Goal: Task Accomplishment & Management: Complete application form

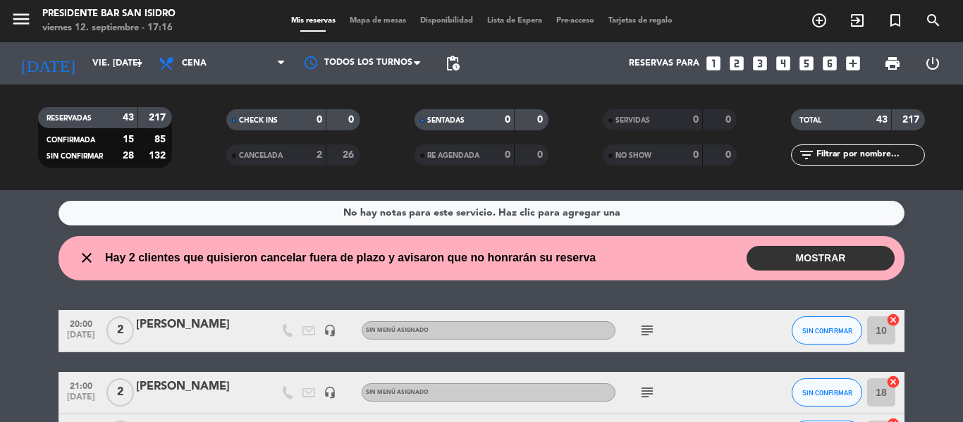
scroll to position [11, 0]
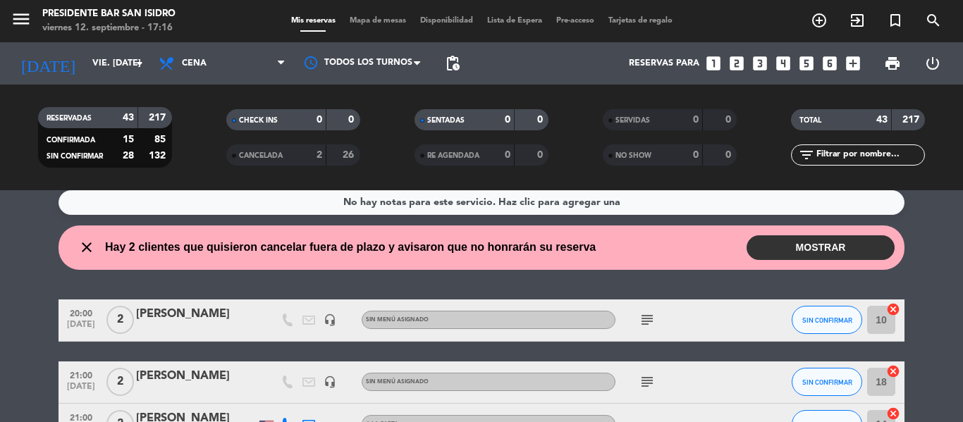
click at [645, 321] on icon "subject" at bounding box center [647, 320] width 17 height 17
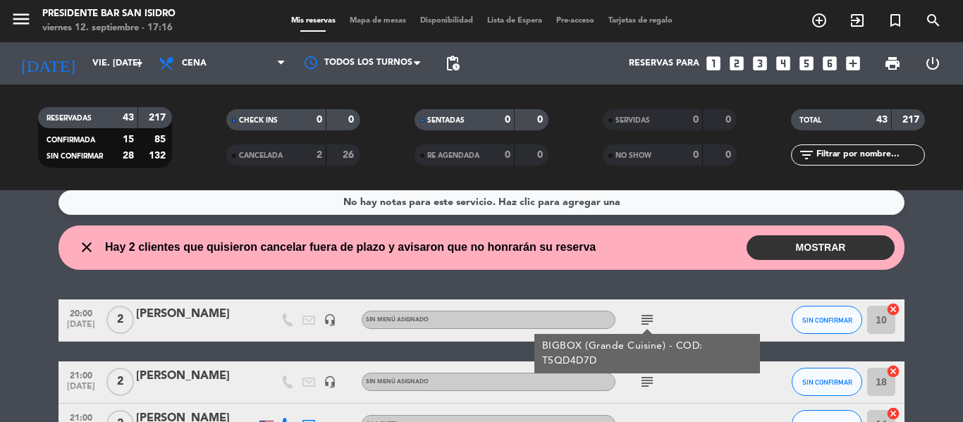
click at [42, 271] on div "No hay notas para este servicio. Haz clic para agregar una close Hay 2 clientes…" at bounding box center [481, 306] width 963 height 232
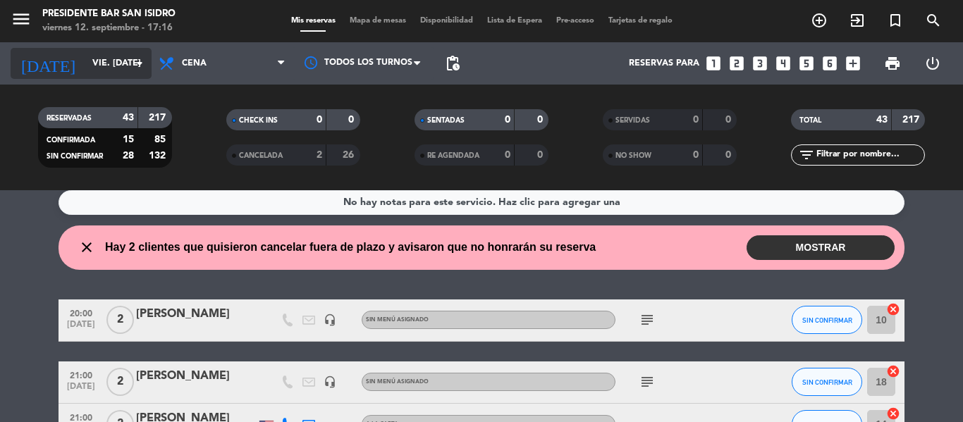
click at [116, 63] on input "vie. [DATE]" at bounding box center [144, 63] width 119 height 24
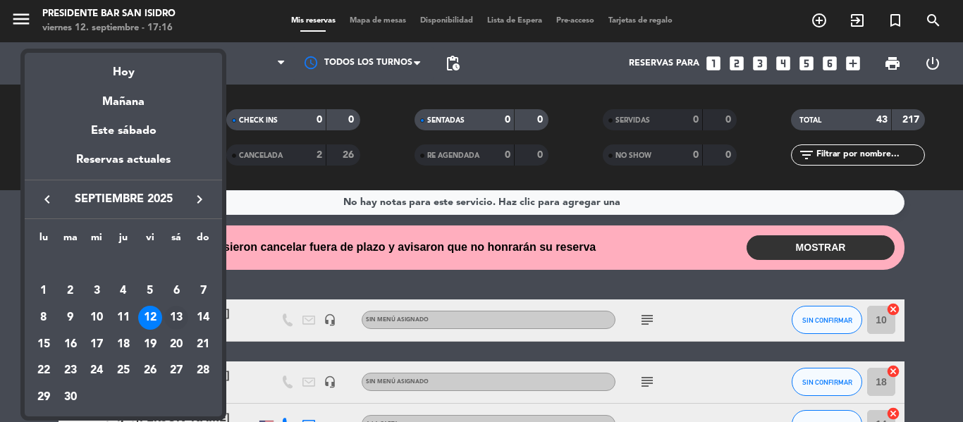
click at [182, 319] on div "13" at bounding box center [176, 318] width 24 height 24
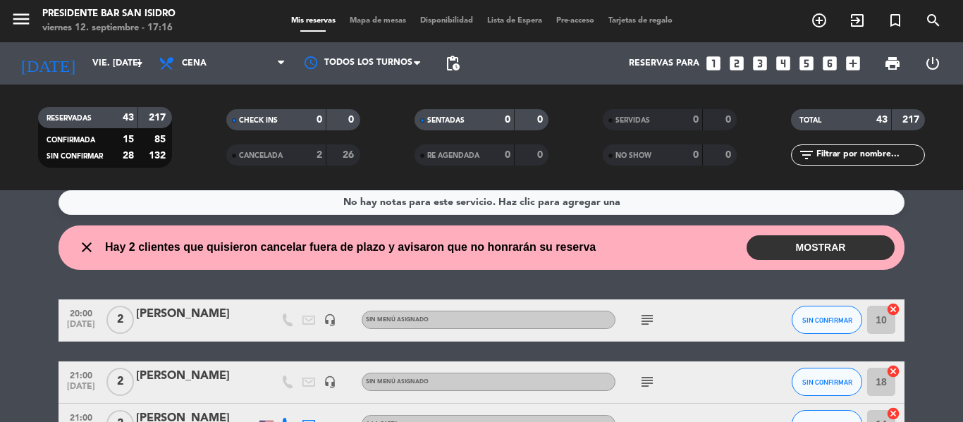
type input "sáb. [DATE]"
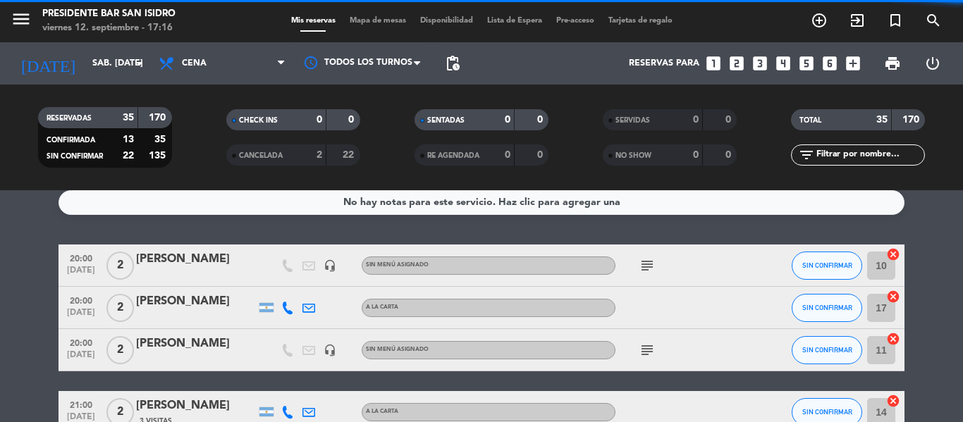
scroll to position [46, 0]
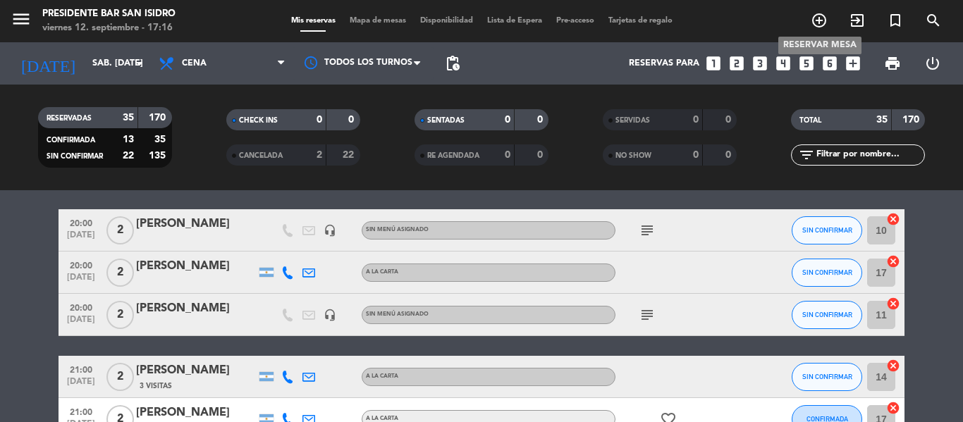
click at [815, 27] on icon "add_circle_outline" at bounding box center [819, 20] width 17 height 17
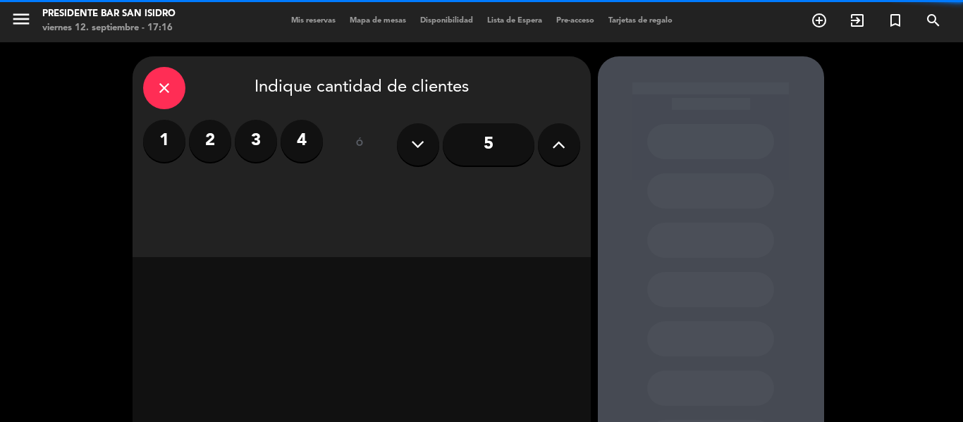
click at [192, 132] on label "2" at bounding box center [210, 141] width 42 height 42
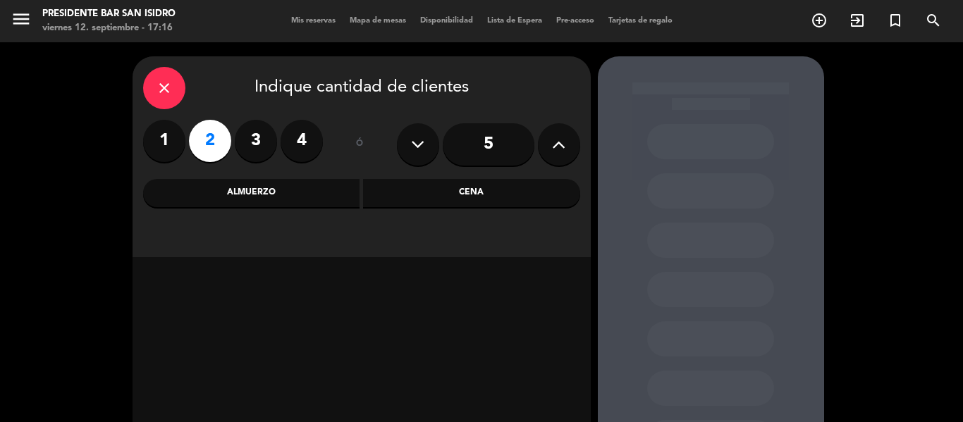
click at [448, 201] on div "Cena" at bounding box center [471, 193] width 217 height 28
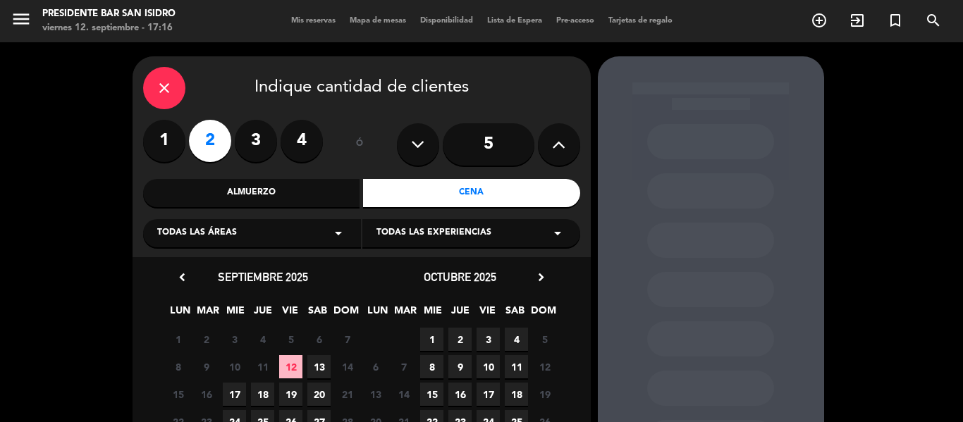
click at [326, 358] on span "13" at bounding box center [318, 366] width 23 height 23
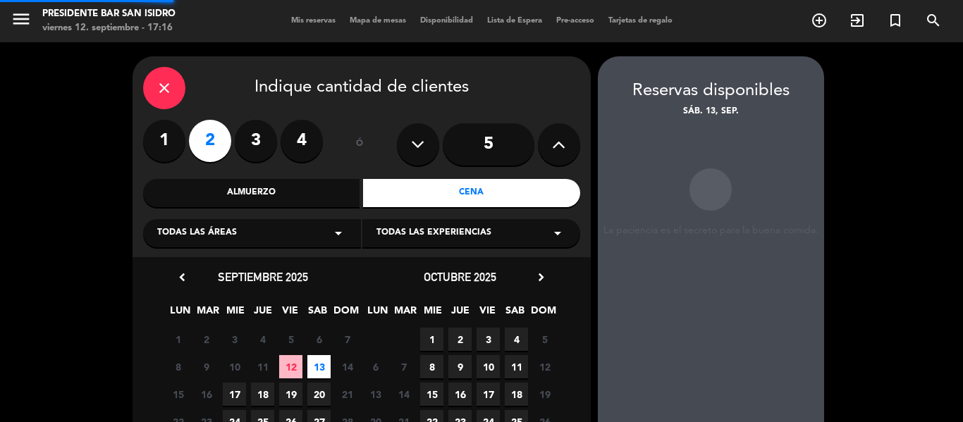
scroll to position [56, 0]
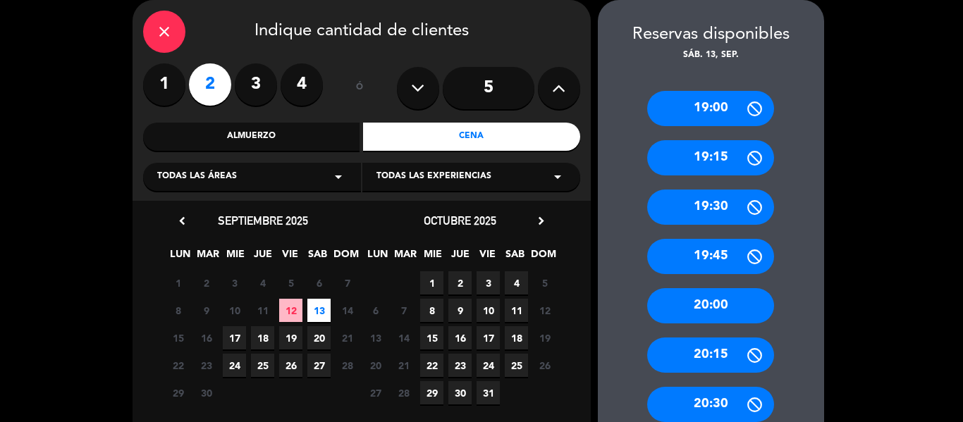
click at [732, 309] on div "20:00" at bounding box center [710, 305] width 127 height 35
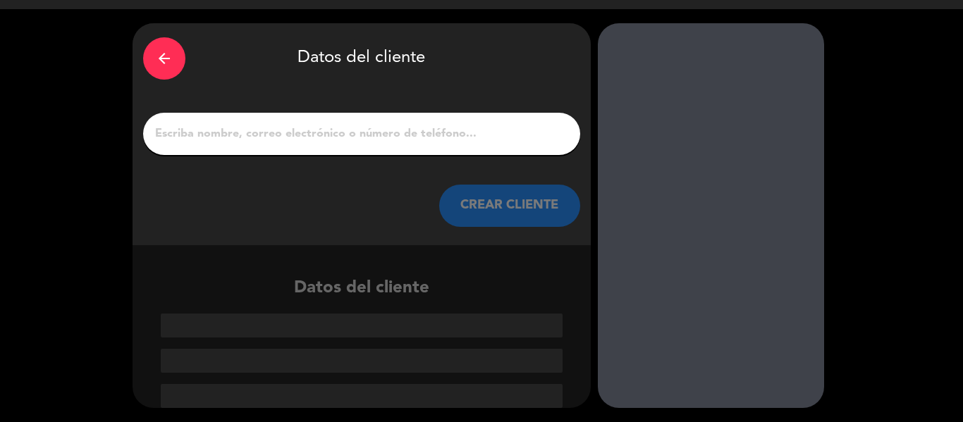
click at [355, 130] on input "1" at bounding box center [362, 134] width 416 height 20
paste input "[PERSON_NAME] [PERSON_NAME]"
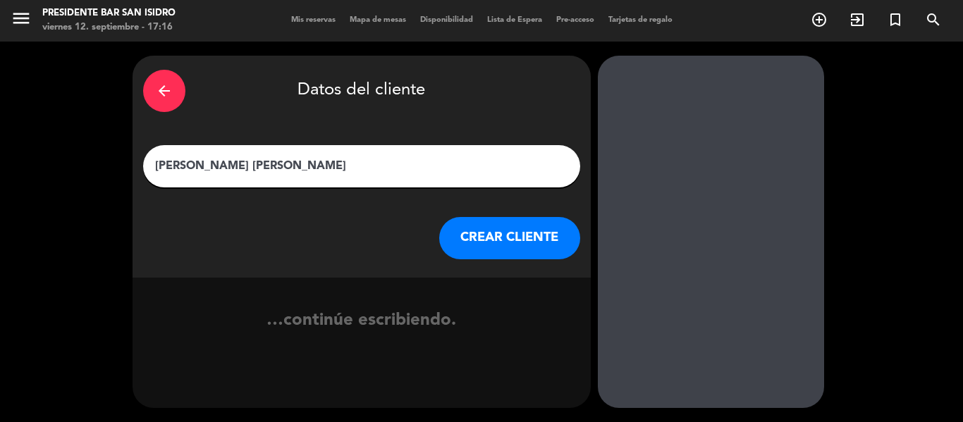
type input "[PERSON_NAME] [PERSON_NAME]"
click at [563, 247] on button "CREAR CLIENTE" at bounding box center [509, 238] width 141 height 42
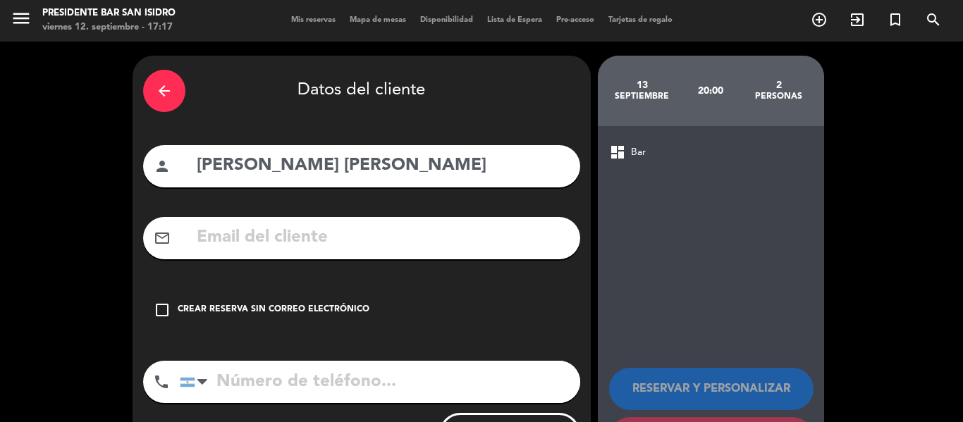
click at [262, 310] on div "Crear reserva sin correo electrónico" at bounding box center [274, 310] width 192 height 14
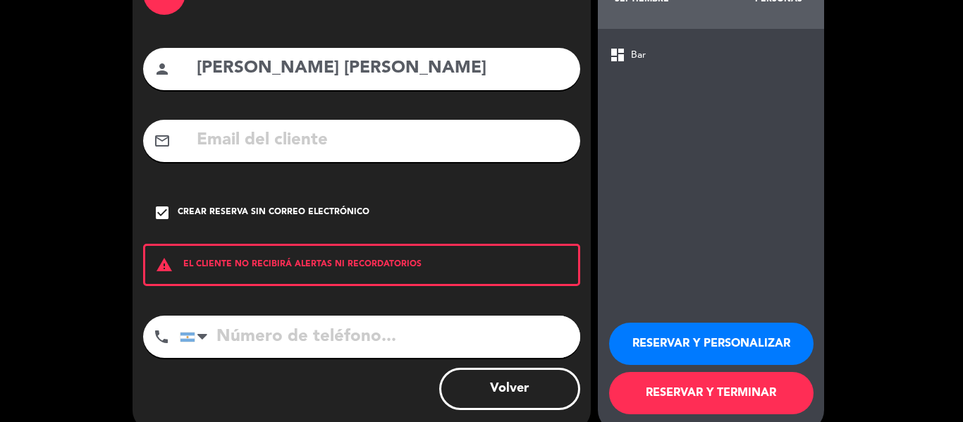
scroll to position [100, 0]
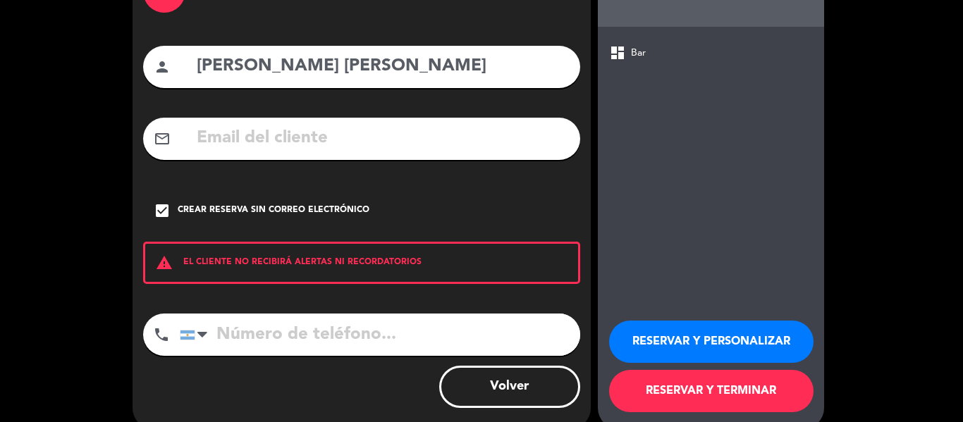
click at [698, 345] on button "RESERVAR Y PERSONALIZAR" at bounding box center [711, 342] width 204 height 42
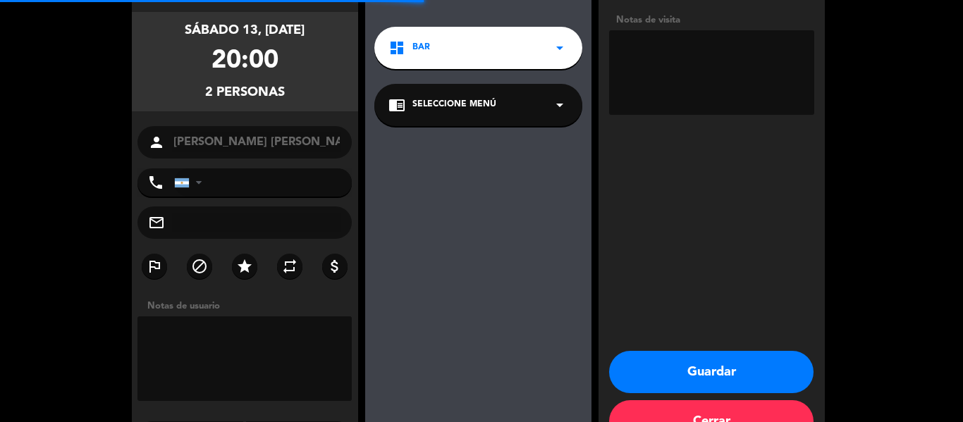
scroll to position [56, 0]
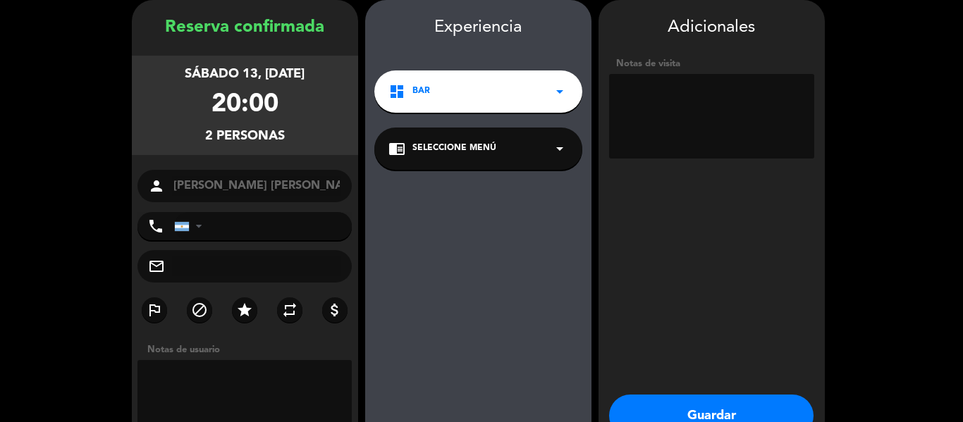
click at [675, 114] on textarea at bounding box center [711, 116] width 205 height 85
paste textarea "Cocktail Night"
paste textarea "3GTPP9Q6"
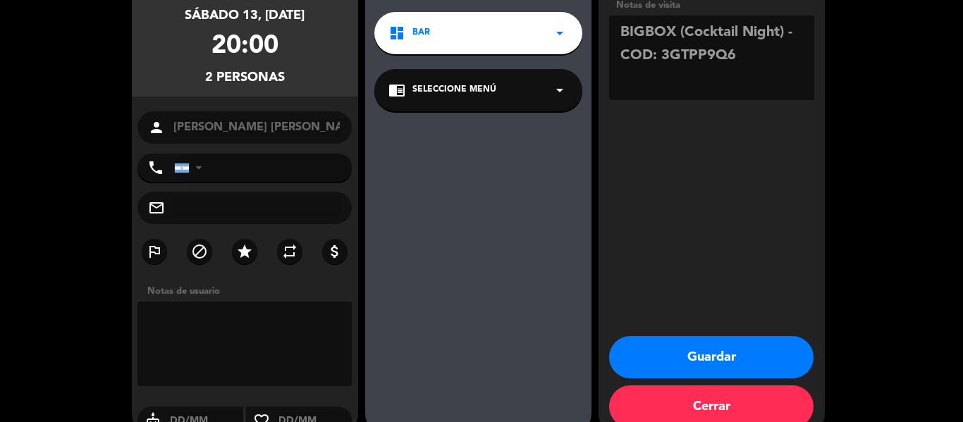
type textarea "BIGBOX (Cocktail Night) - COD: 3GTPP9Q6"
click at [716, 345] on button "Guardar" at bounding box center [711, 357] width 204 height 42
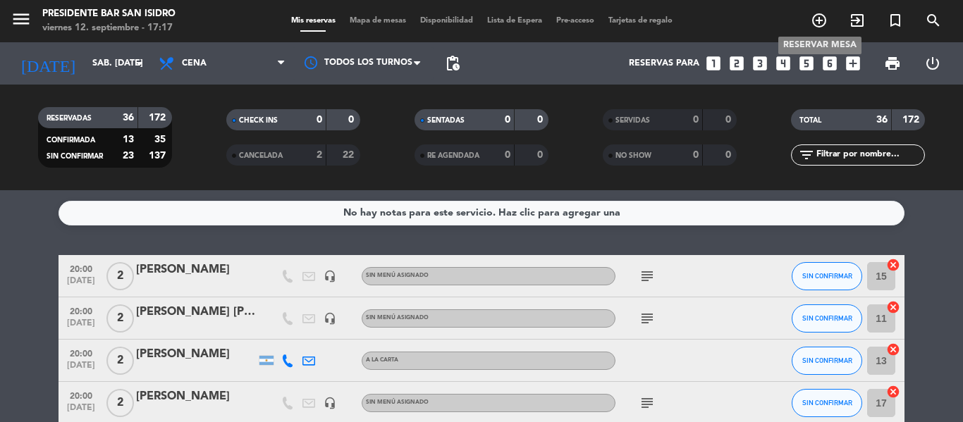
click at [818, 13] on icon "add_circle_outline" at bounding box center [819, 20] width 17 height 17
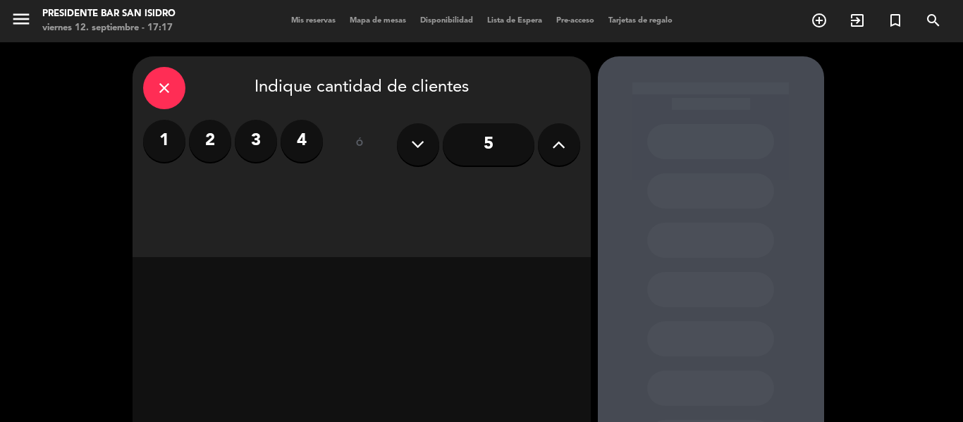
click at [214, 147] on label "2" at bounding box center [210, 141] width 42 height 42
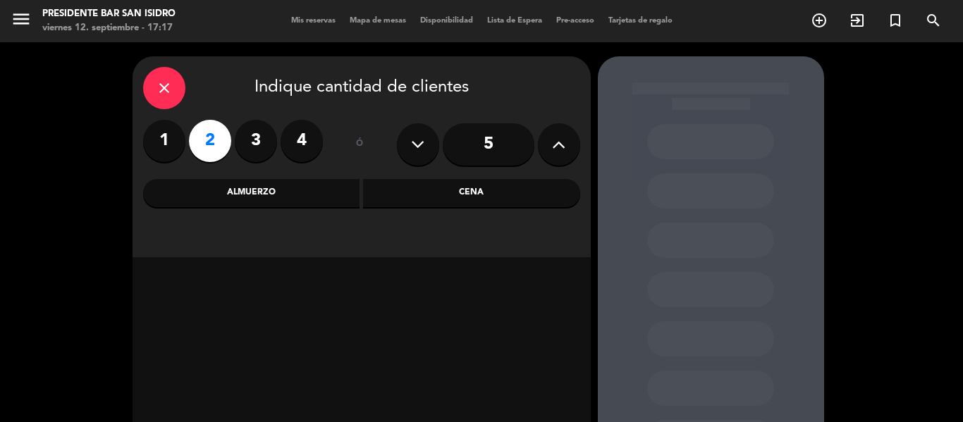
click at [463, 199] on div "Cena" at bounding box center [471, 193] width 217 height 28
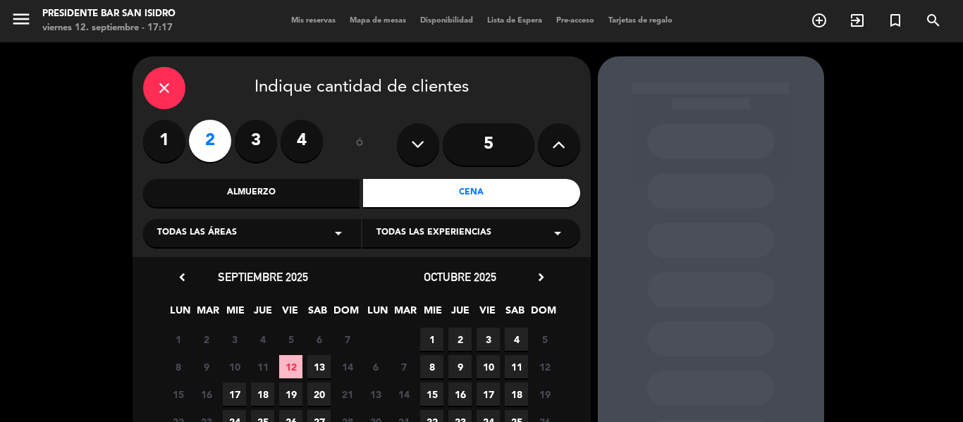
click at [315, 369] on span "13" at bounding box center [318, 366] width 23 height 23
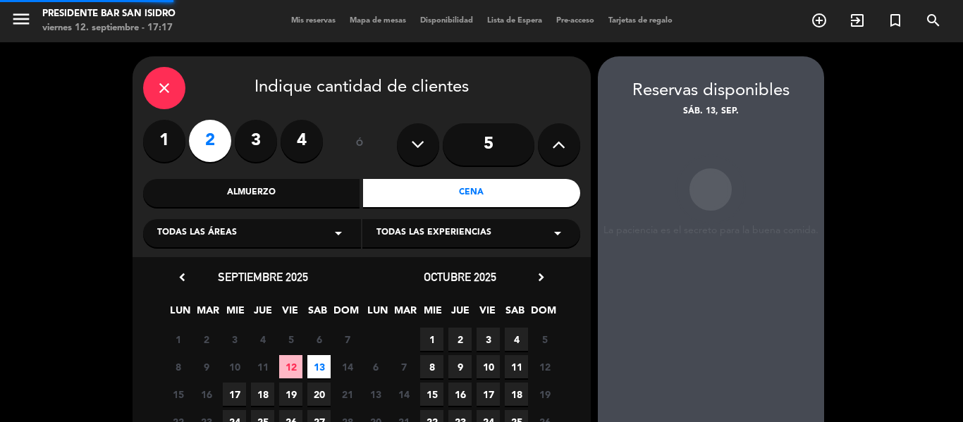
scroll to position [56, 0]
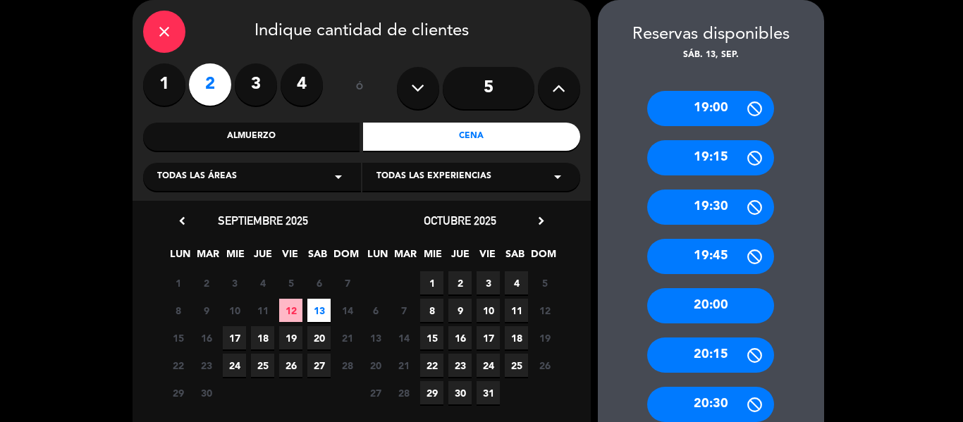
click at [731, 296] on div "20:00" at bounding box center [710, 305] width 127 height 35
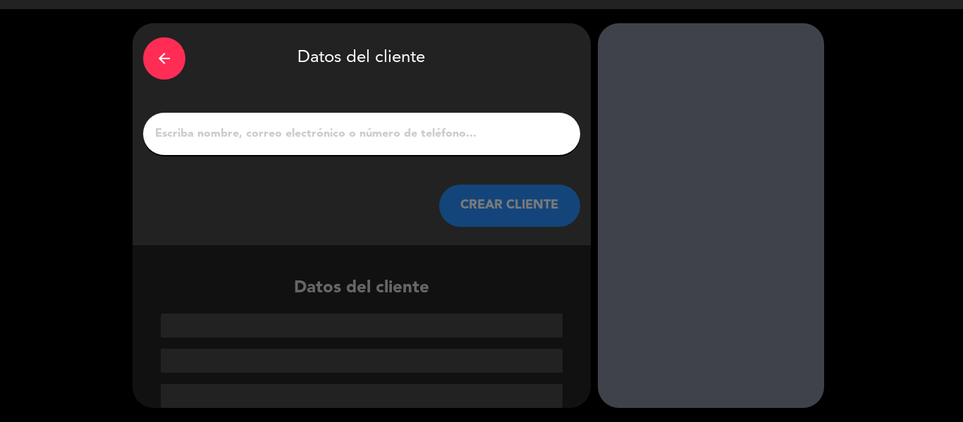
click at [384, 142] on input "1" at bounding box center [362, 134] width 416 height 20
paste input "[PERSON_NAME]"
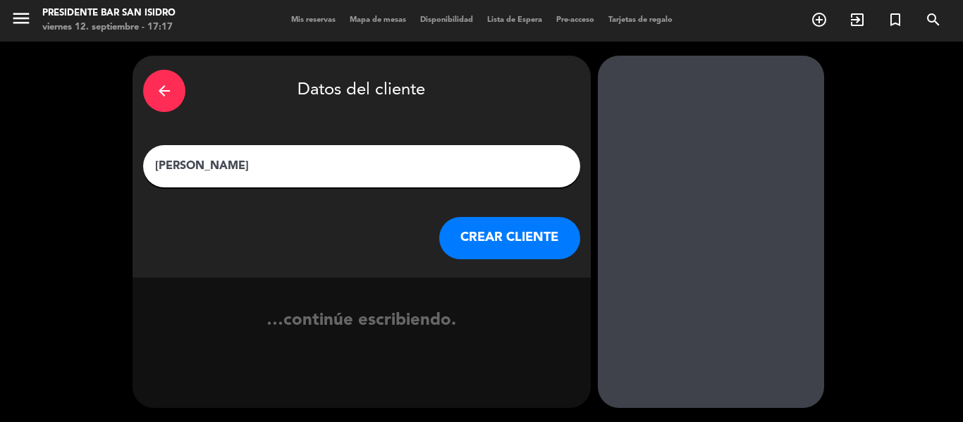
type input "[PERSON_NAME]"
click at [508, 233] on button "CREAR CLIENTE" at bounding box center [509, 238] width 141 height 42
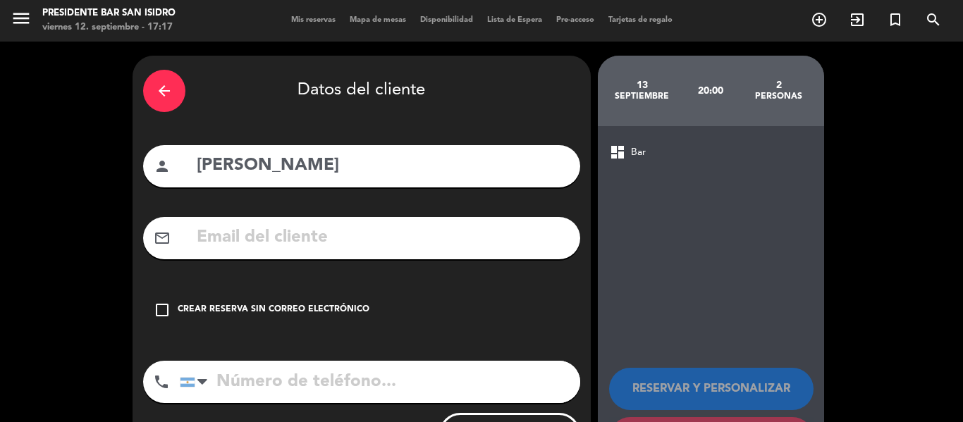
click at [228, 302] on div "check_box_outline_blank Crear reserva sin correo electrónico" at bounding box center [361, 310] width 437 height 42
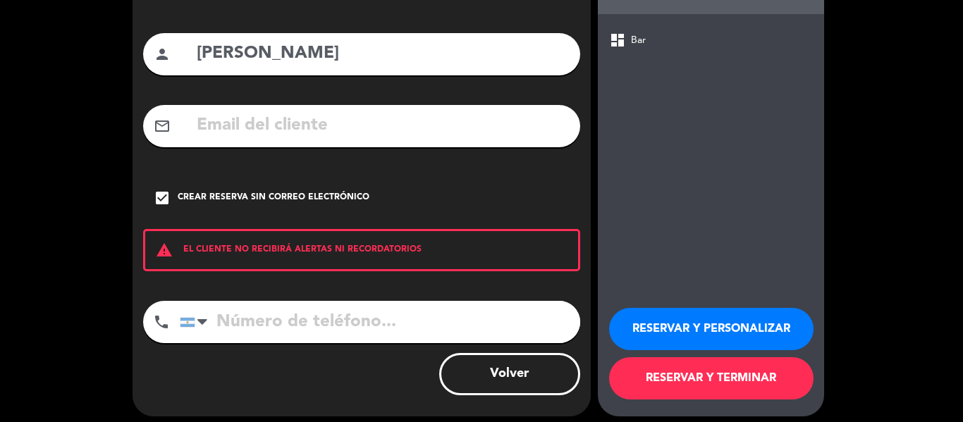
scroll to position [121, 0]
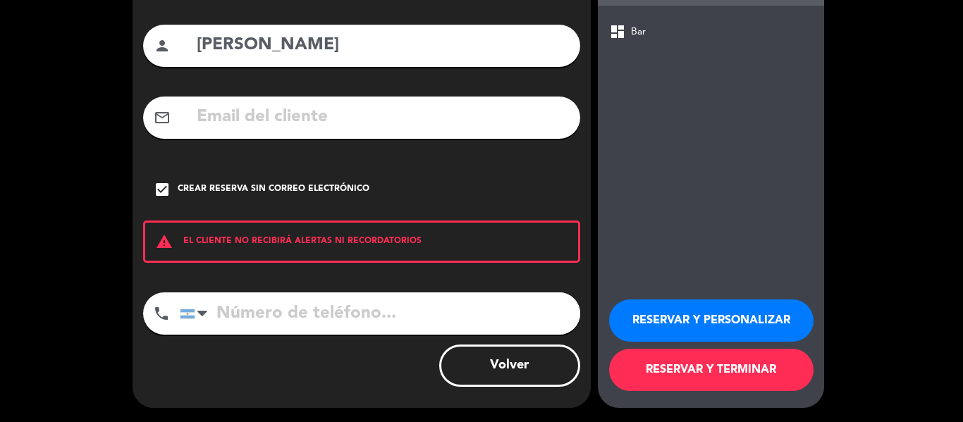
click at [680, 318] on button "RESERVAR Y PERSONALIZAR" at bounding box center [711, 321] width 204 height 42
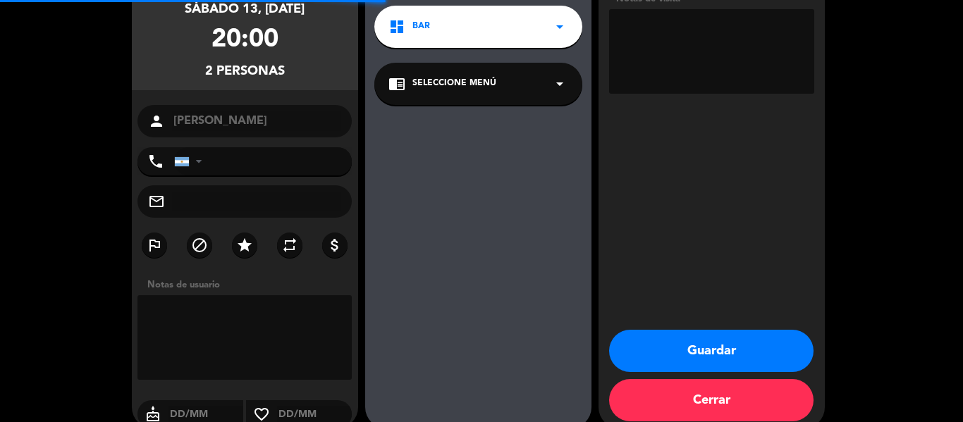
scroll to position [56, 0]
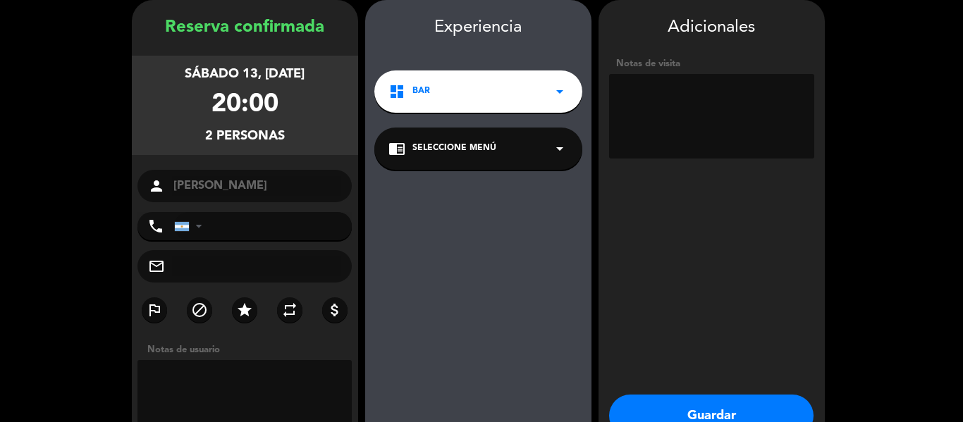
click at [694, 143] on textarea at bounding box center [711, 116] width 205 height 85
paste textarea "Grande Cuisine"
paste textarea "3W6TQXPY"
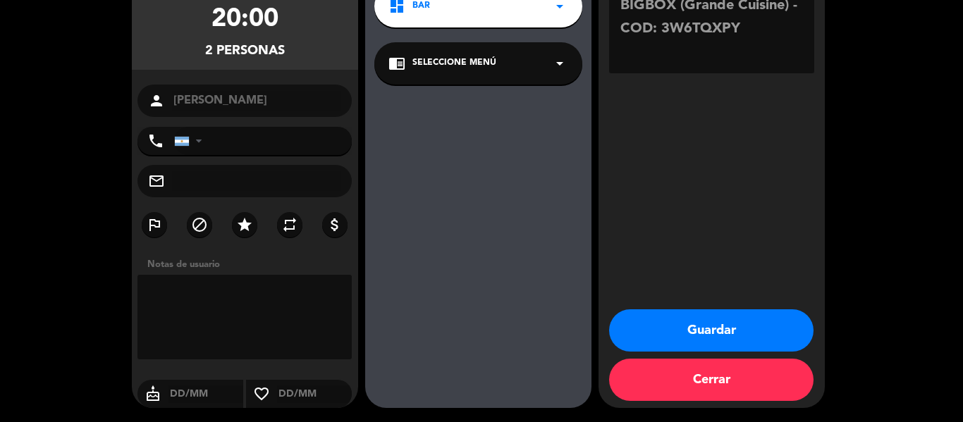
type textarea "BIGBOX (Grande Cuisine) - COD: 3W6TQXPY"
click at [709, 316] on button "Guardar" at bounding box center [711, 330] width 204 height 42
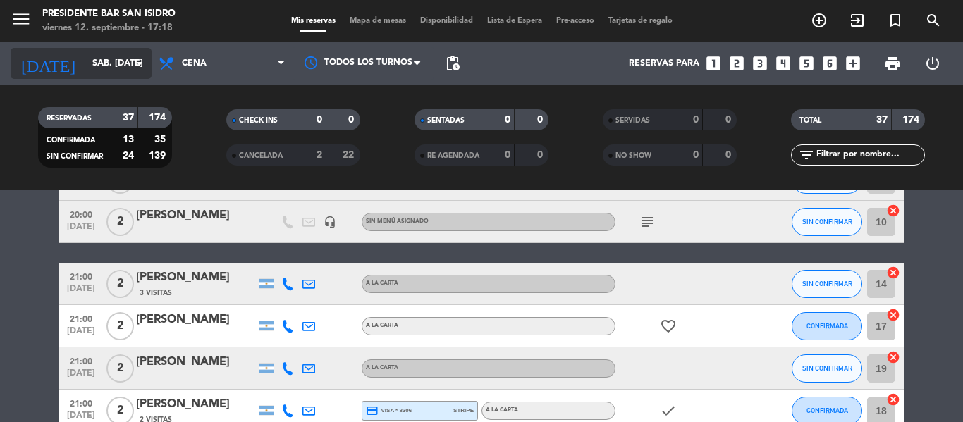
scroll to position [224, 0]
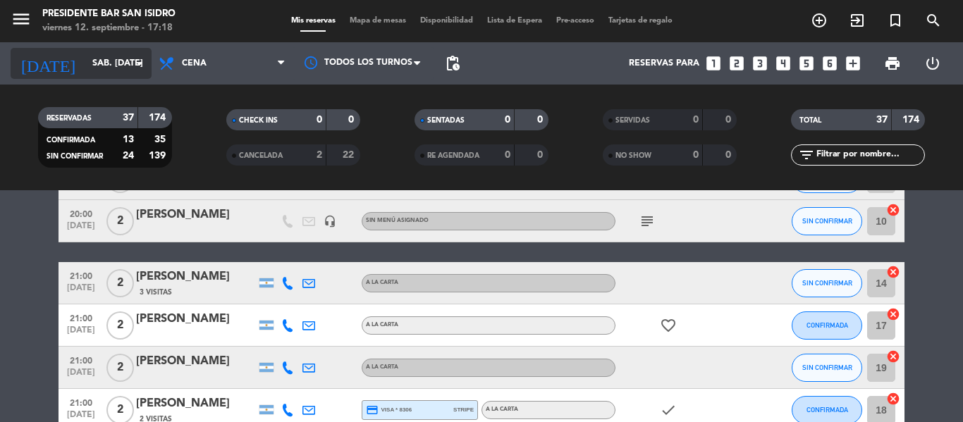
click at [133, 63] on icon "arrow_drop_down" at bounding box center [139, 63] width 17 height 17
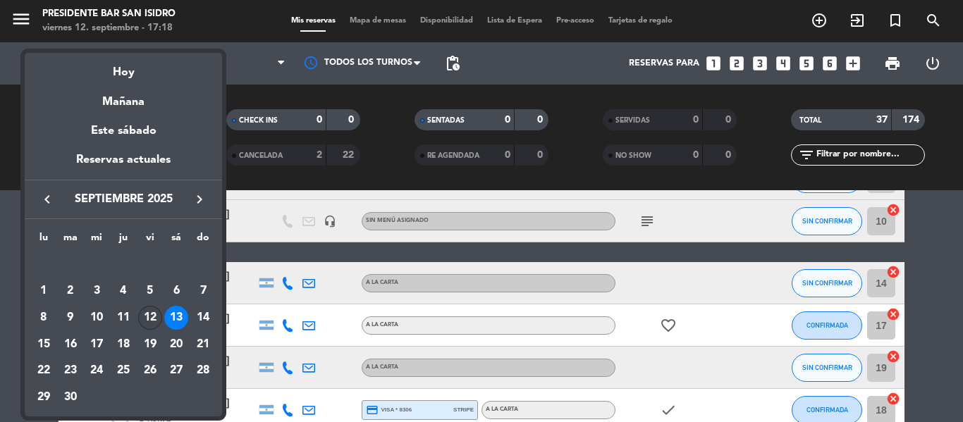
click at [157, 313] on div "12" at bounding box center [150, 318] width 24 height 24
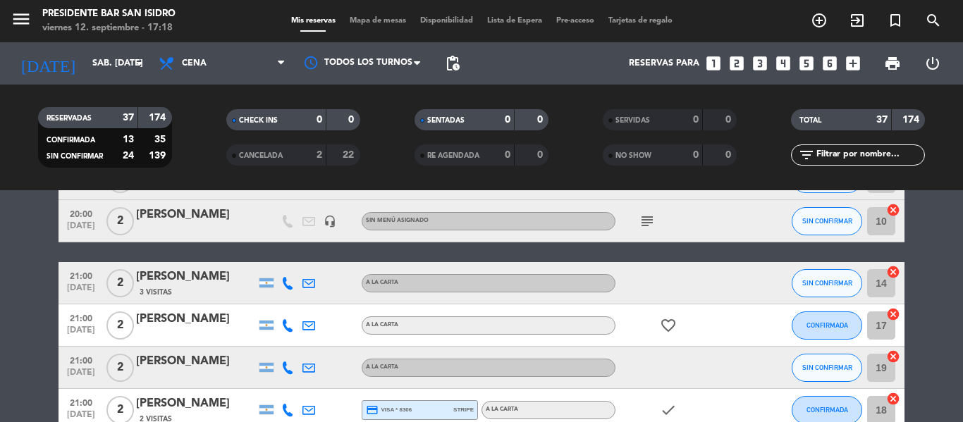
type input "vie. [DATE]"
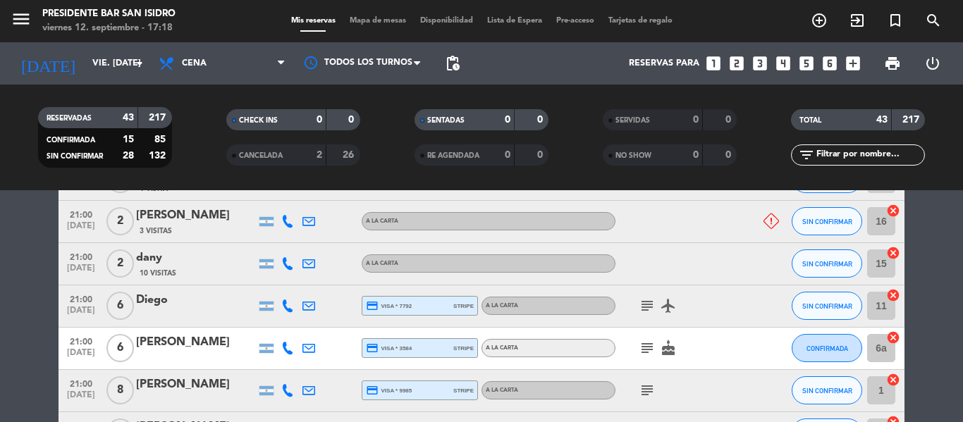
scroll to position [255, 0]
click at [82, 49] on div "[DATE] vie. [DATE] arrow_drop_down" at bounding box center [81, 63] width 141 height 31
